Goal: Information Seeking & Learning: Learn about a topic

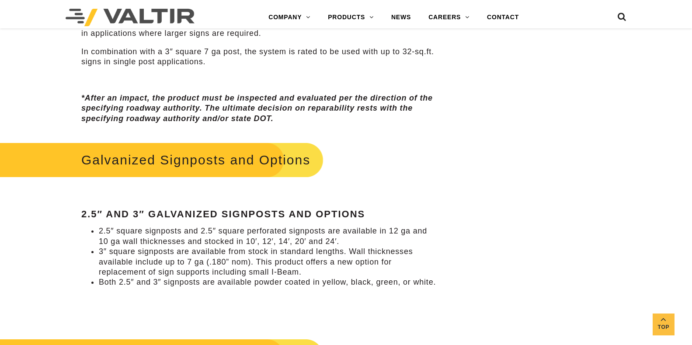
scroll to position [803, 0]
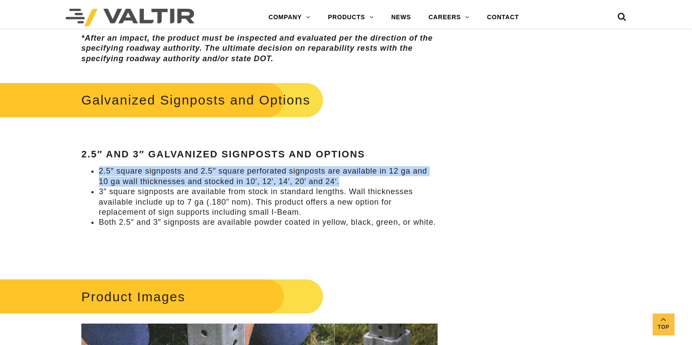
drag, startPoint x: 372, startPoint y: 189, endPoint x: 88, endPoint y: 181, distance: 283.7
click at [88, 181] on ul "2.5″ square signposts and 2.5″ square perforated signposts are available in 12 …" at bounding box center [259, 196] width 356 height 61
copy li "2.5″ square signposts and 2.5″ square perforated signposts are available in 12 …"
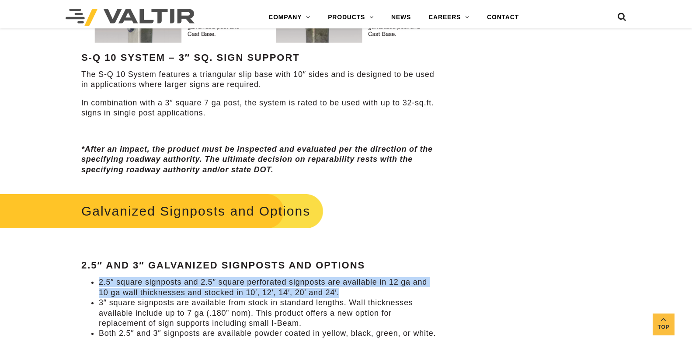
scroll to position [715, 0]
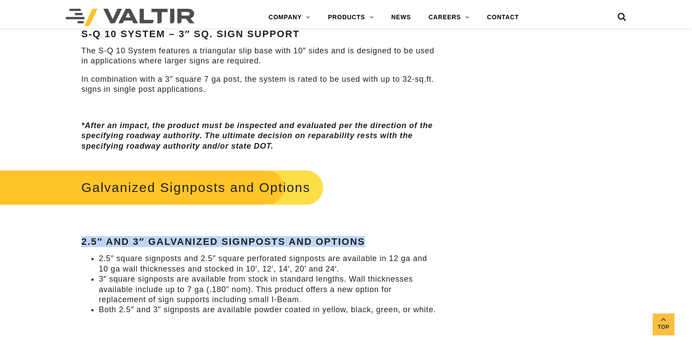
drag, startPoint x: 385, startPoint y: 249, endPoint x: 64, endPoint y: 252, distance: 321.1
click at [64, 252] on div "**********" at bounding box center [259, 154] width 403 height 1564
copy strong "2.5″ and 3″ Galvanized Signposts and Options"
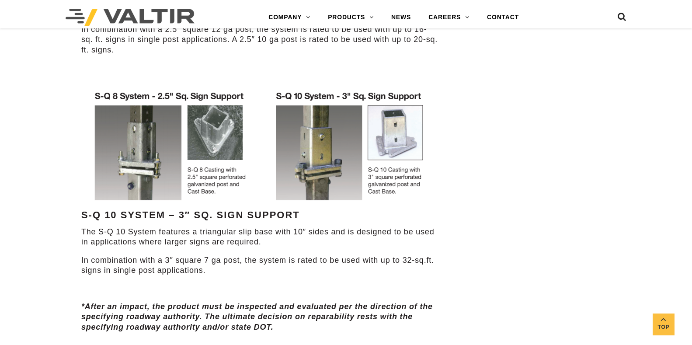
scroll to position [497, 0]
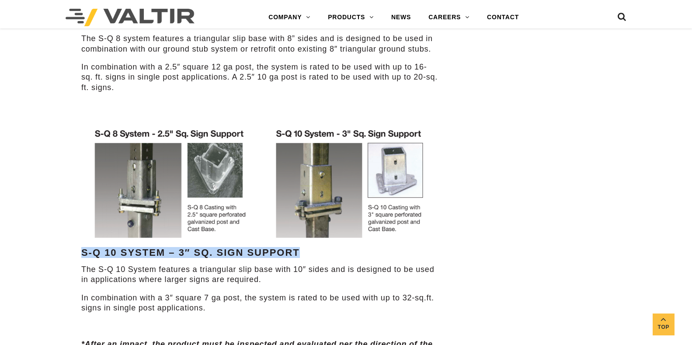
drag, startPoint x: 310, startPoint y: 261, endPoint x: 66, endPoint y: 263, distance: 243.4
copy strong "S-Q 10 System – 3″ Sq. Sign Support"
click at [173, 285] on p "The S-Q 10 System features a triangular slip base with 10″ sides and is designe…" at bounding box center [259, 274] width 356 height 21
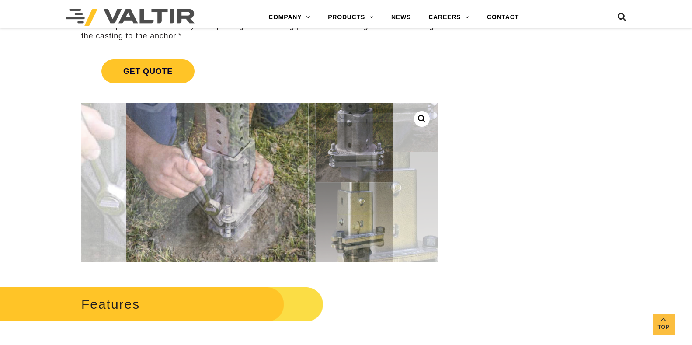
scroll to position [175, 0]
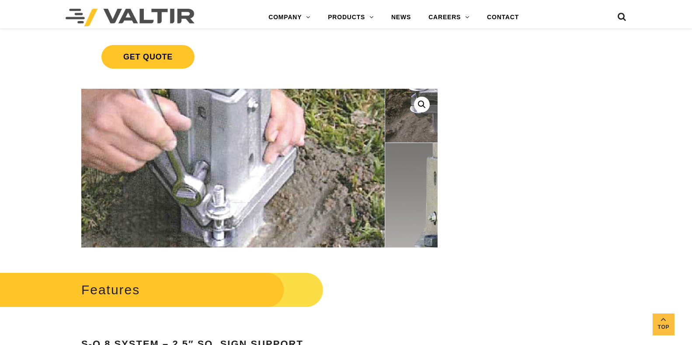
click at [214, 196] on img at bounding box center [278, 143] width 506 height 301
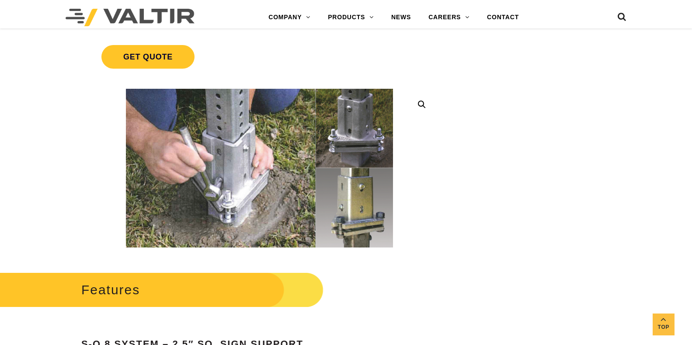
click at [426, 104] on link at bounding box center [422, 105] width 16 height 16
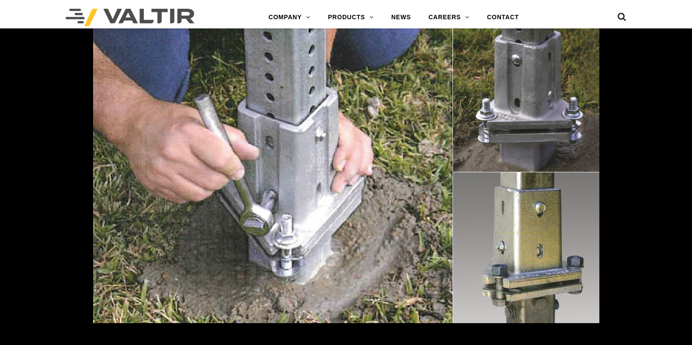
click at [434, 96] on img at bounding box center [346, 172] width 506 height 301
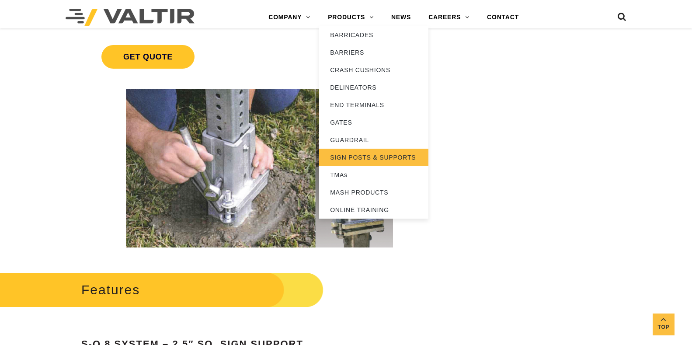
click at [385, 153] on link "SIGN POSTS & SUPPORTS" at bounding box center [373, 157] width 109 height 17
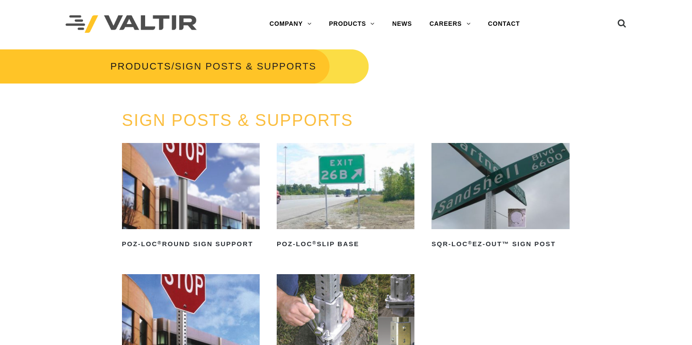
scroll to position [87, 0]
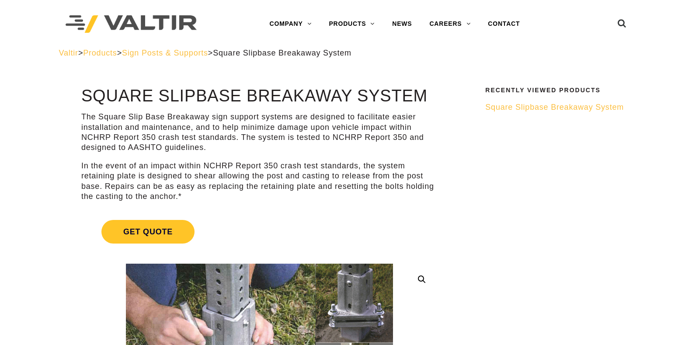
click at [547, 111] on span "Square Slipbase Breakaway System" at bounding box center [554, 107] width 139 height 9
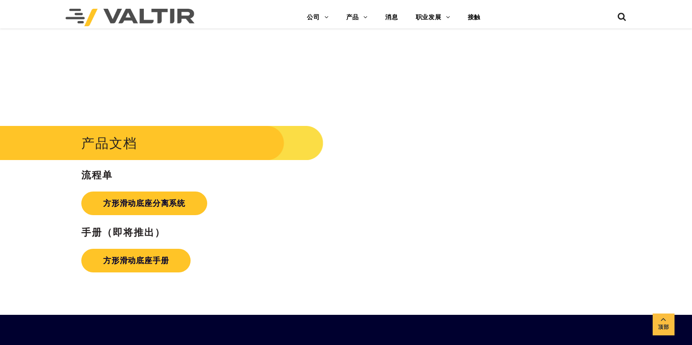
scroll to position [1308, 0]
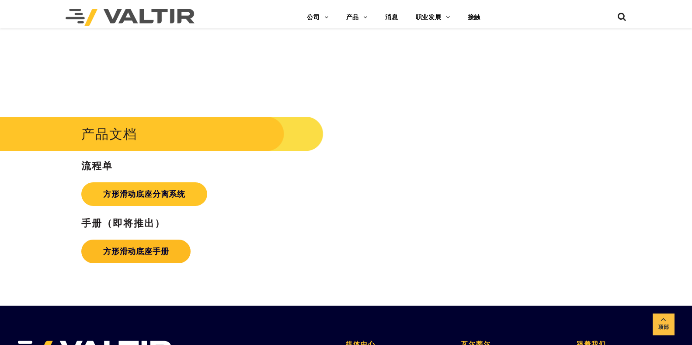
click at [136, 247] on font "方形滑动底座手册" at bounding box center [136, 251] width 66 height 9
click at [150, 190] on font "方形滑动底座分离系统" at bounding box center [144, 194] width 82 height 9
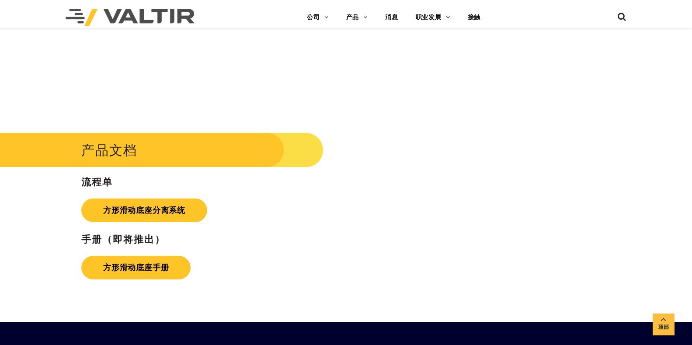
scroll to position [1258, 0]
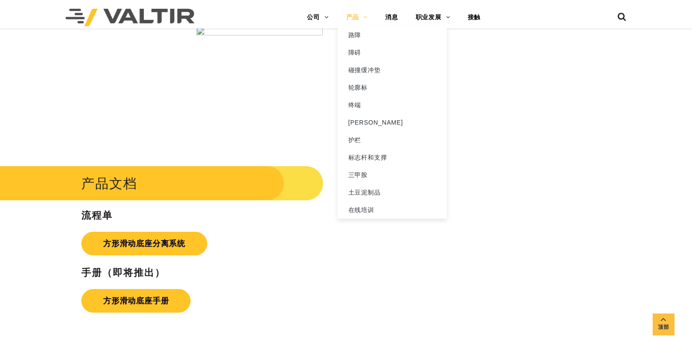
click at [355, 18] on font "产品" at bounding box center [352, 17] width 13 height 7
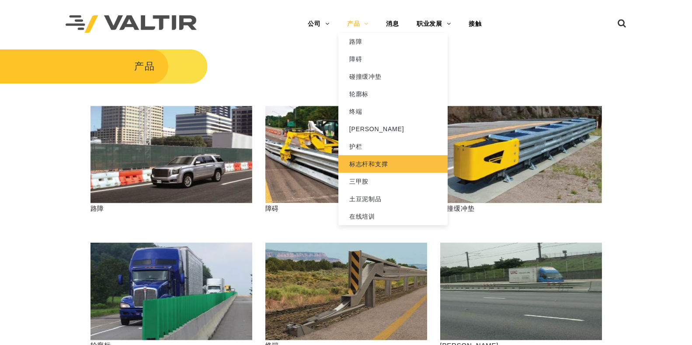
click at [365, 161] on font "标志杆和支撑" at bounding box center [368, 163] width 39 height 7
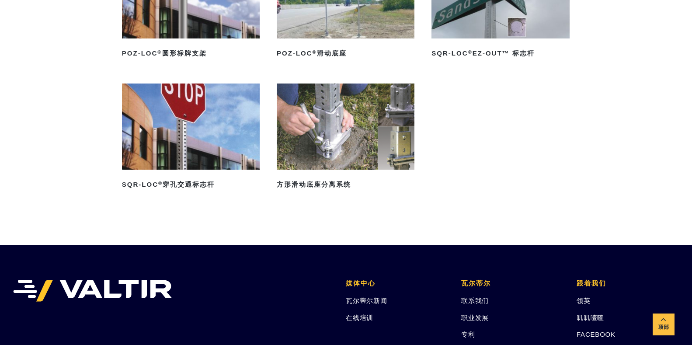
scroll to position [167, 0]
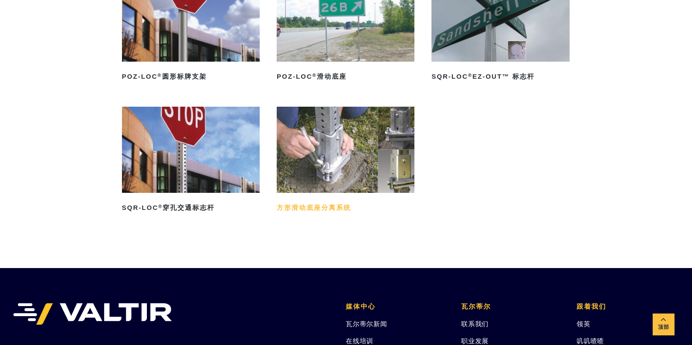
click at [313, 209] on font "方形滑动底座分离系统" at bounding box center [314, 207] width 74 height 7
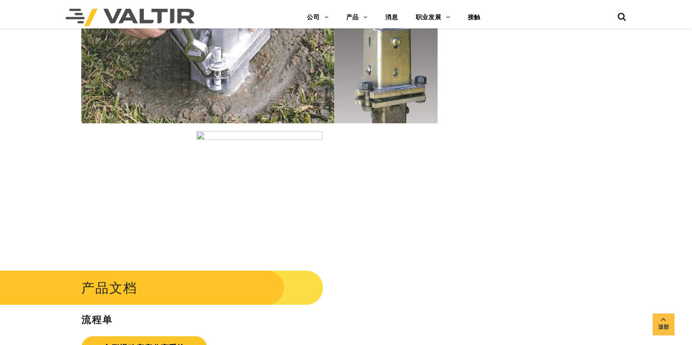
scroll to position [1150, 0]
